Goal: Check status

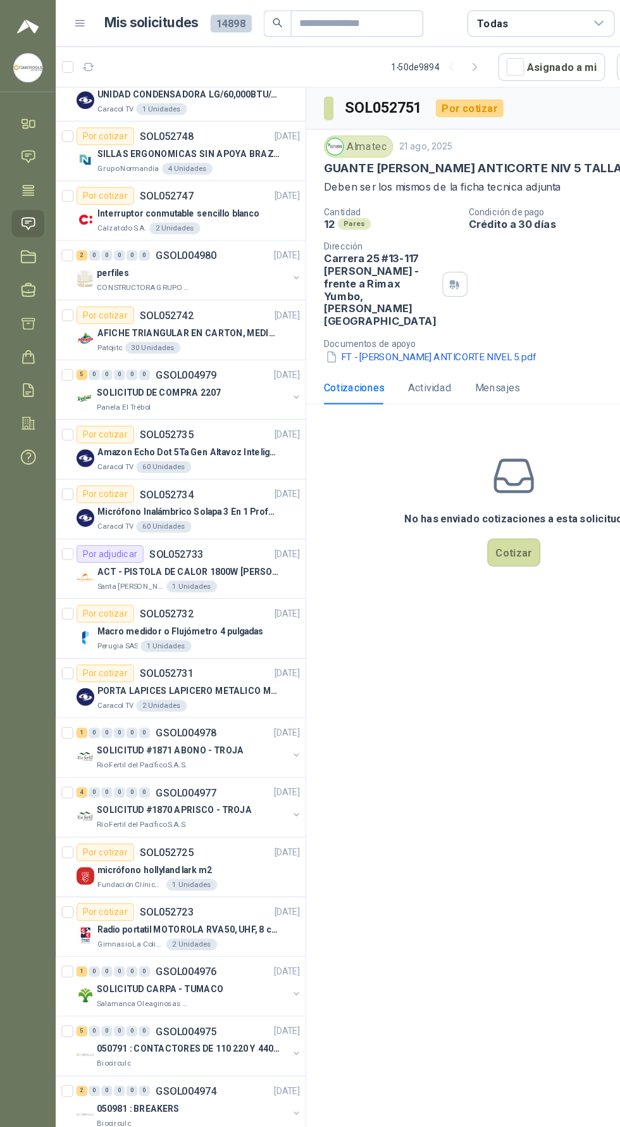
scroll to position [330, 0]
